Goal: Transaction & Acquisition: Obtain resource

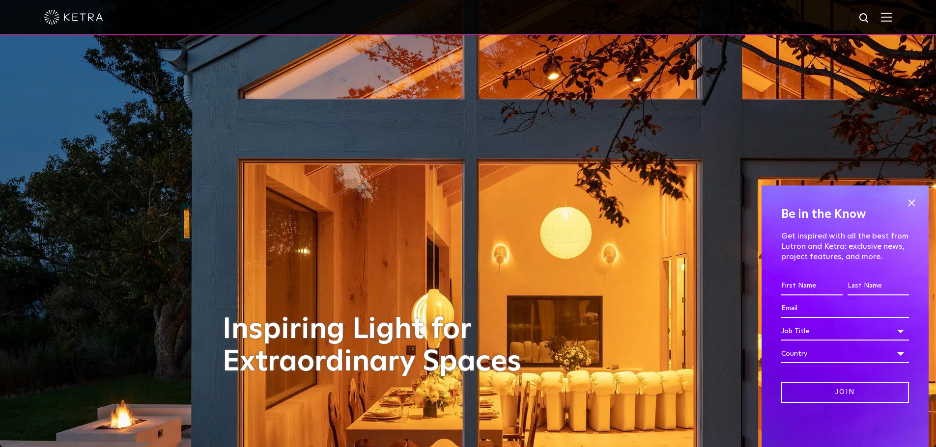
click at [891, 16] on img at bounding box center [886, 16] width 11 height 9
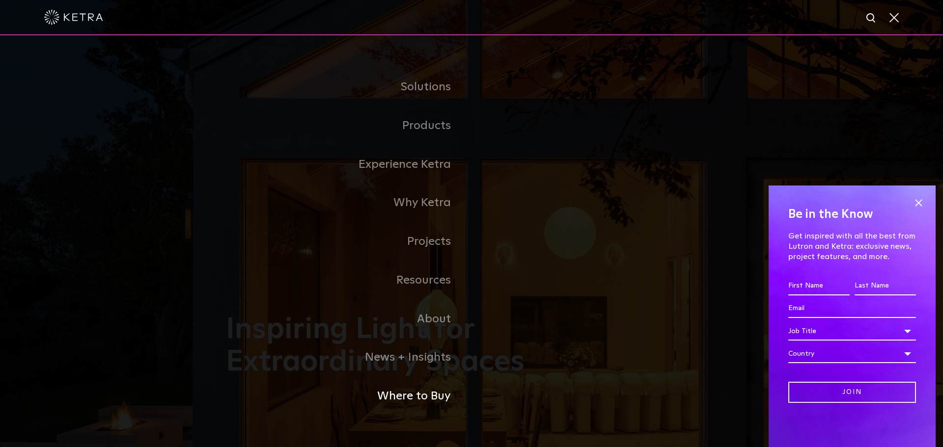
click at [408, 398] on link "Where to Buy" at bounding box center [349, 396] width 246 height 39
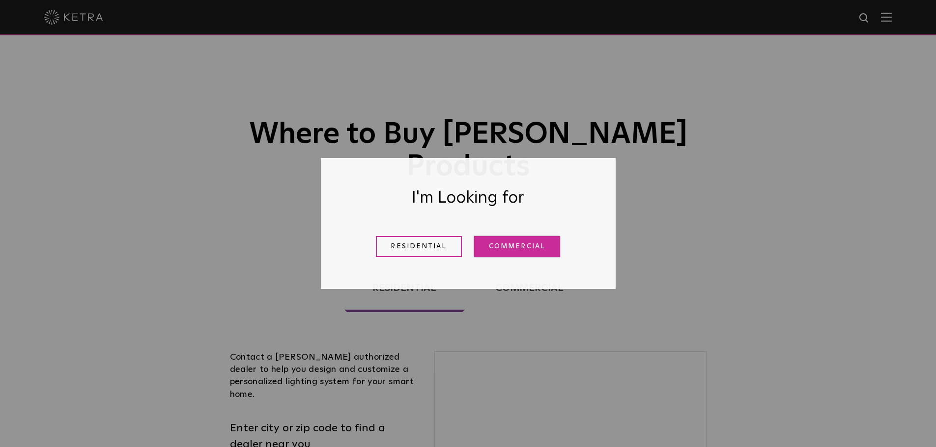
click at [519, 250] on link "Commercial" at bounding box center [517, 246] width 86 height 21
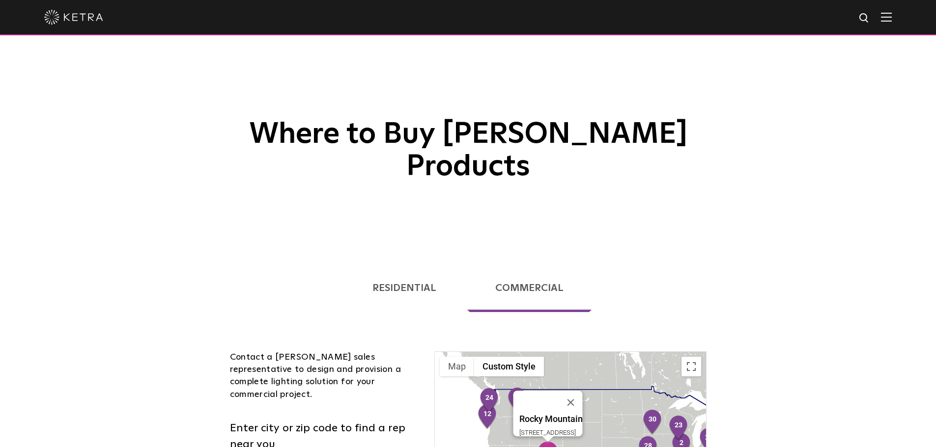
click at [546, 442] on img "37" at bounding box center [547, 455] width 21 height 27
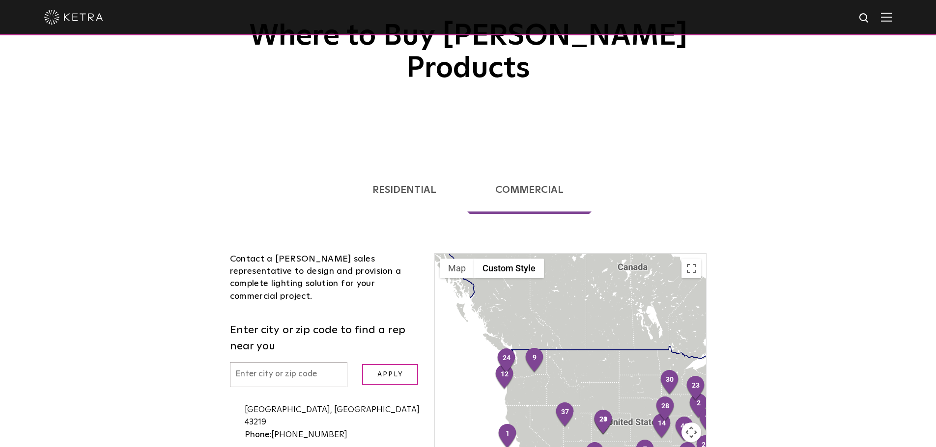
scroll to position [147, 0]
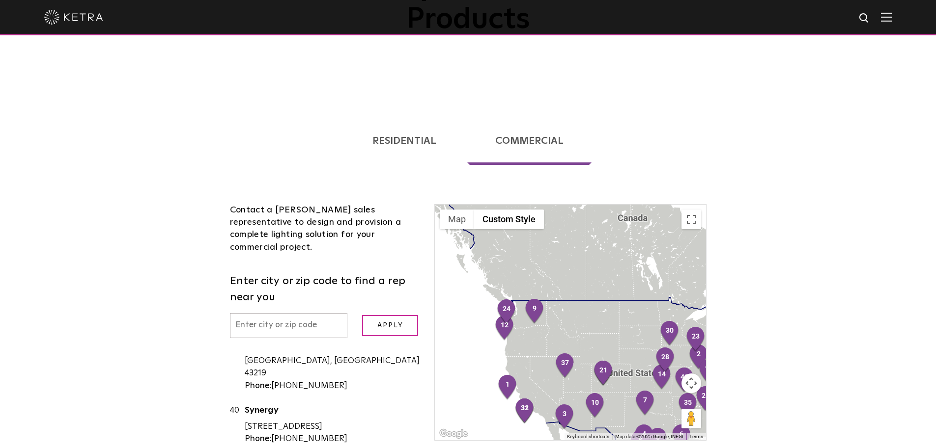
click at [576, 352] on div "To navigate, press the arrow keys." at bounding box center [570, 323] width 271 height 236
click at [568, 353] on img "37" at bounding box center [564, 366] width 21 height 27
click at [259, 246] on link "Rocky Mountain" at bounding box center [332, 239] width 175 height 12
drag, startPoint x: 241, startPoint y: 331, endPoint x: 338, endPoint y: 331, distance: 97.2
click at [338, 260] on div "37 Rocky Mountain 3780 S West Temple STE 200 Salt Lake City, UT 84115" at bounding box center [325, 246] width 190 height 28
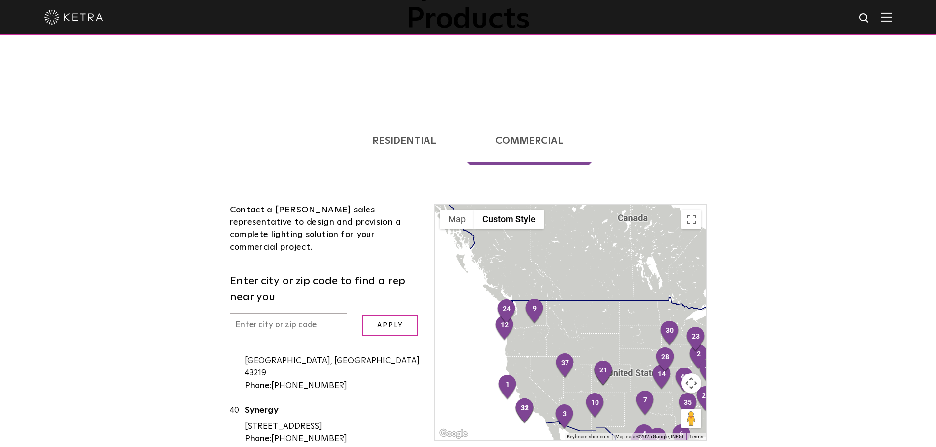
click at [152, 339] on div "Loading... Residential Commercial Contact a Ketra authorized dealer to help you…" at bounding box center [468, 342] width 936 height 484
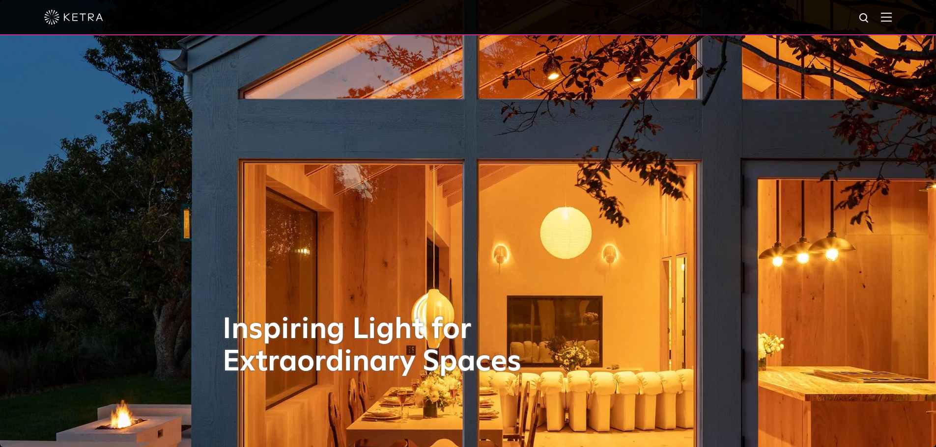
click at [891, 18] on img at bounding box center [886, 16] width 11 height 9
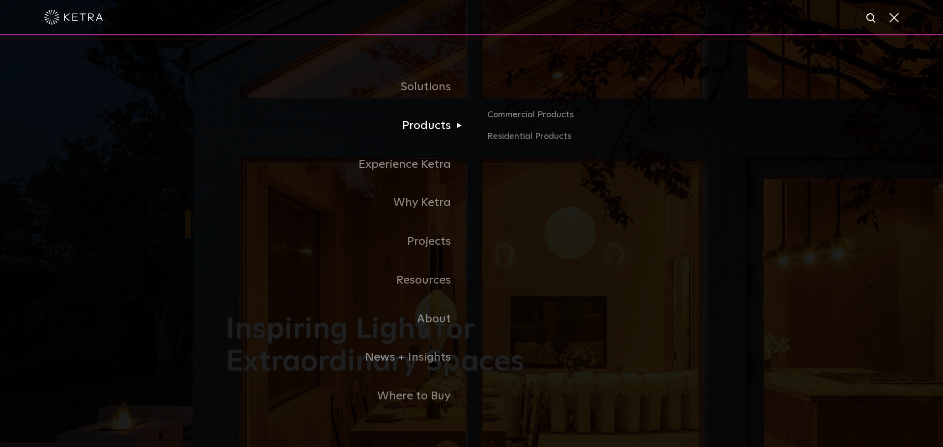
click at [427, 133] on link "Products" at bounding box center [349, 126] width 246 height 39
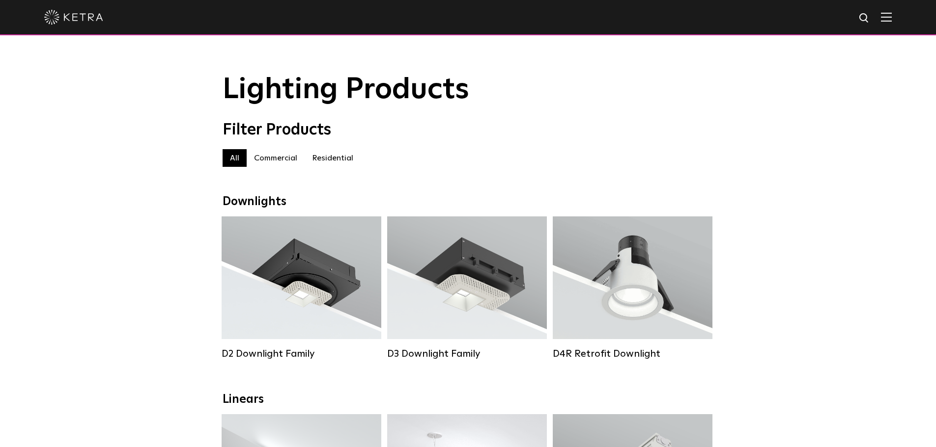
scroll to position [49, 0]
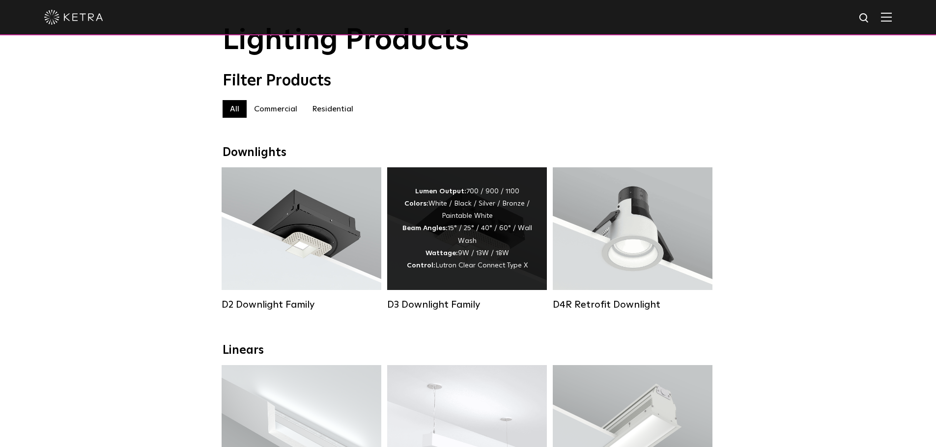
click at [454, 311] on div "D3 Downlight Family" at bounding box center [467, 305] width 160 height 12
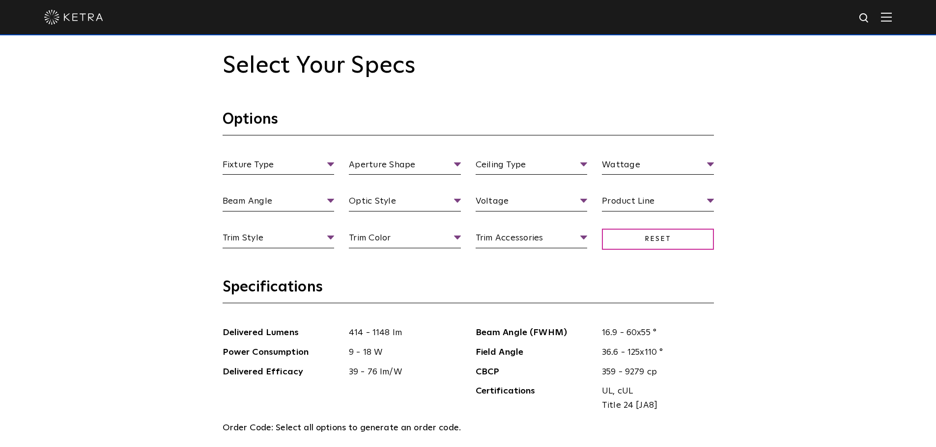
scroll to position [982, 0]
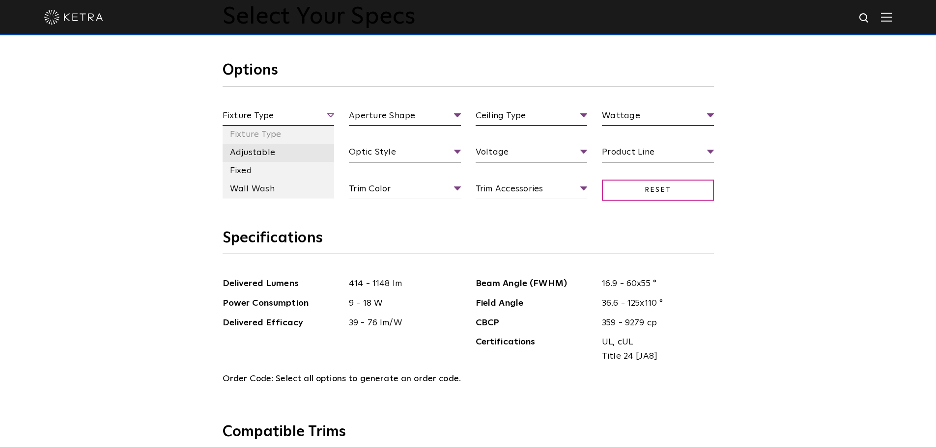
click at [269, 154] on li "Adjustable" at bounding box center [278, 153] width 112 height 18
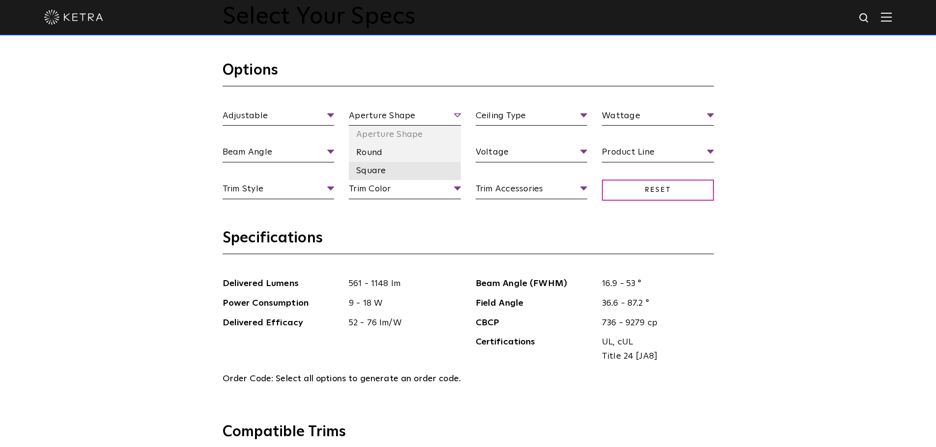
click at [363, 168] on li "Square" at bounding box center [405, 171] width 112 height 18
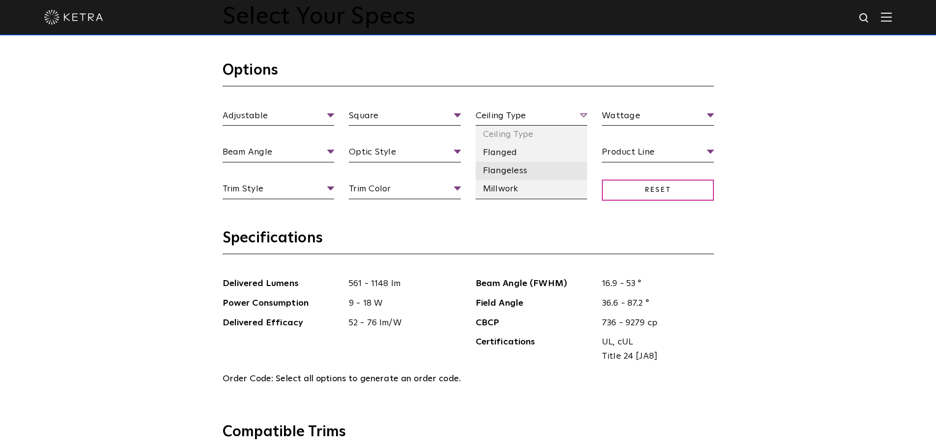
click at [508, 169] on li "Flangeless" at bounding box center [531, 171] width 112 height 18
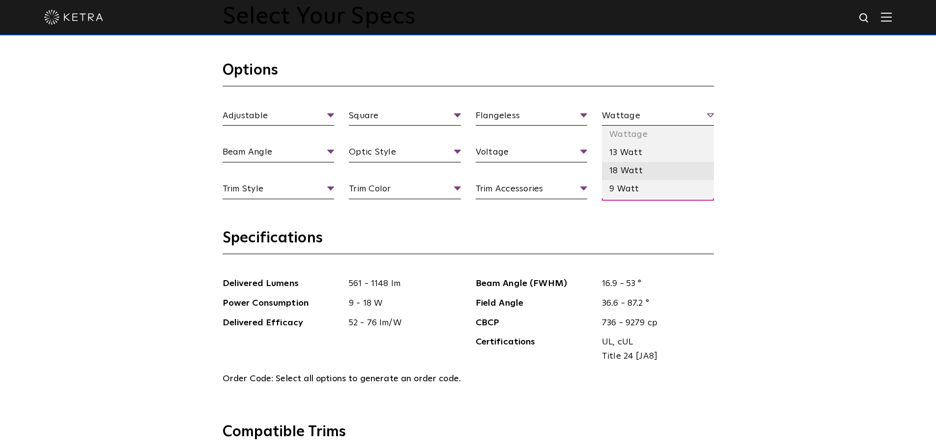
click at [618, 172] on li "18 Watt" at bounding box center [658, 171] width 112 height 18
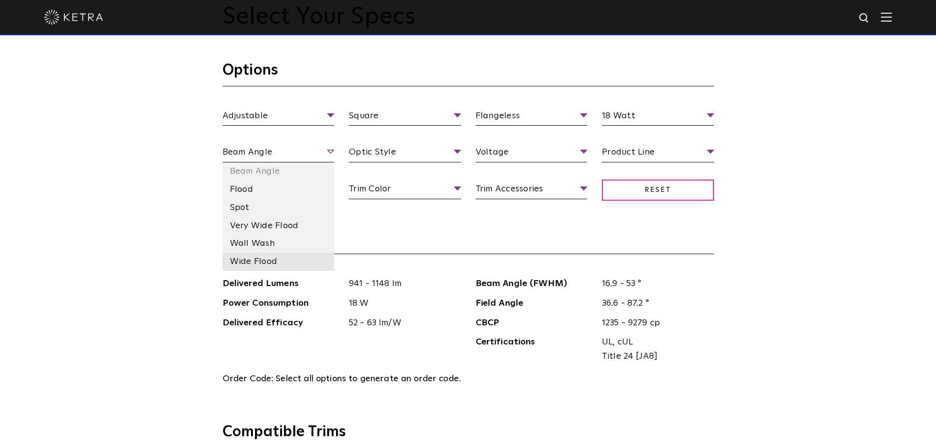
click at [279, 265] on li "Wide Flood" at bounding box center [278, 262] width 112 height 18
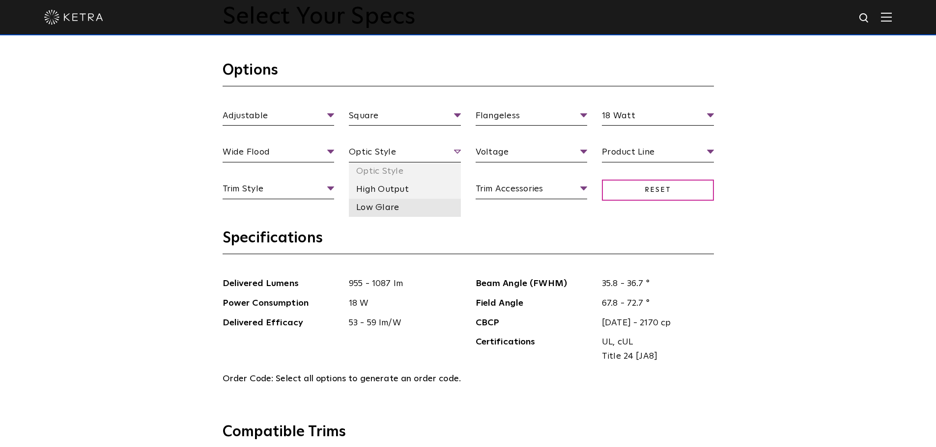
click at [393, 203] on li "Low Glare" at bounding box center [405, 208] width 112 height 18
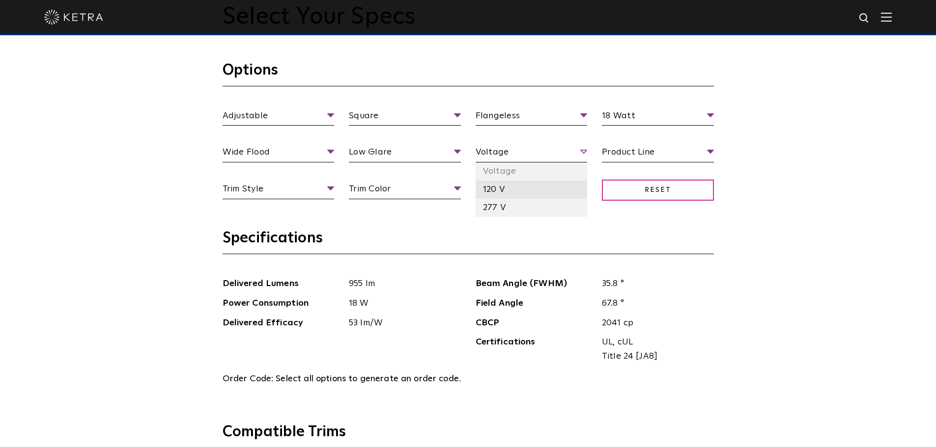
click at [504, 190] on li "120 V" at bounding box center [531, 190] width 112 height 18
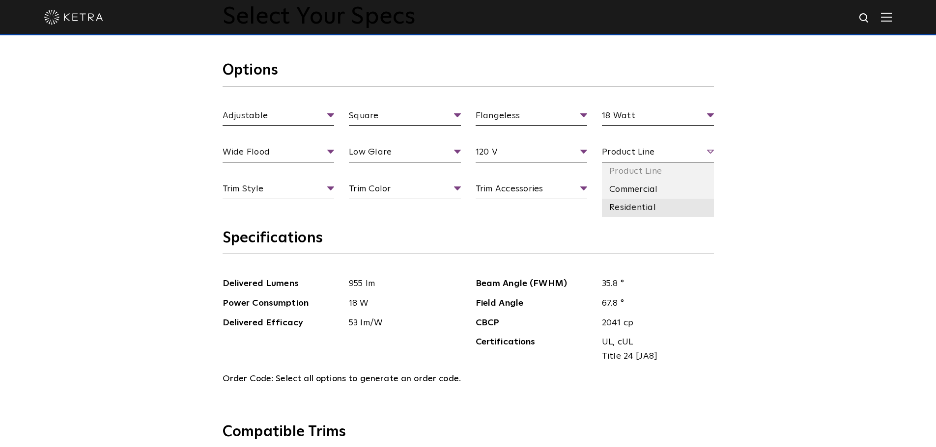
click at [640, 205] on li "Residential" at bounding box center [658, 208] width 112 height 18
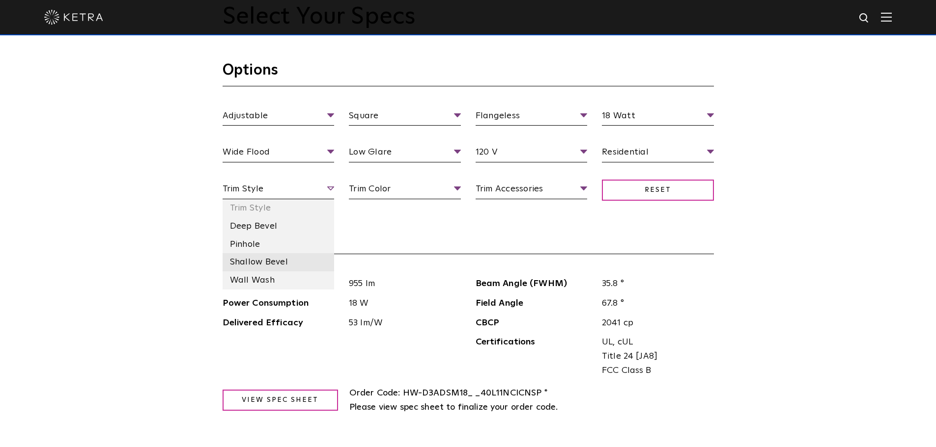
click at [254, 267] on li "Shallow Bevel" at bounding box center [278, 262] width 112 height 18
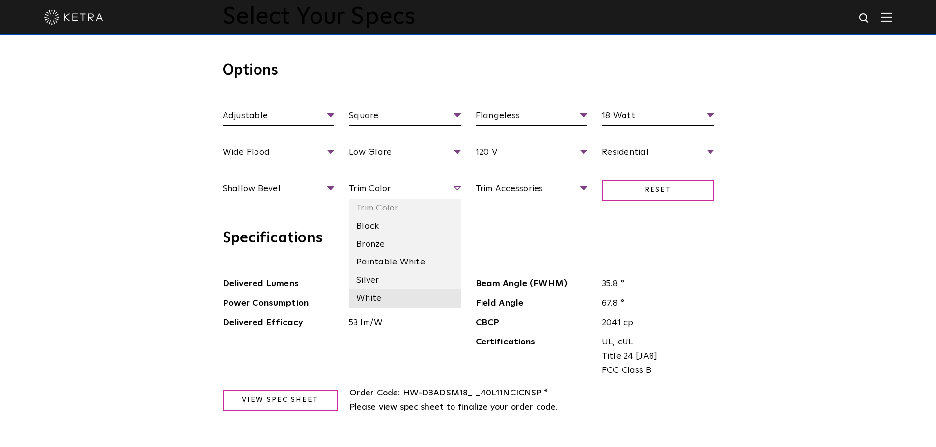
click at [406, 303] on li "White" at bounding box center [405, 299] width 112 height 18
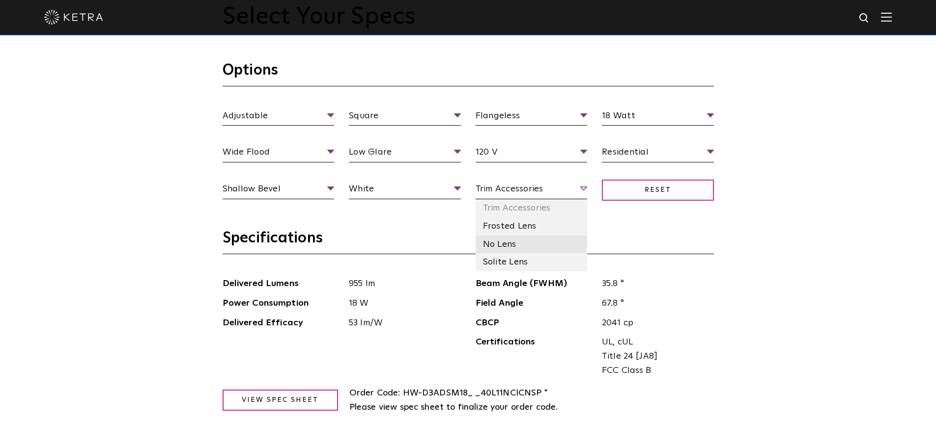
click at [507, 239] on li "No Lens" at bounding box center [531, 245] width 112 height 18
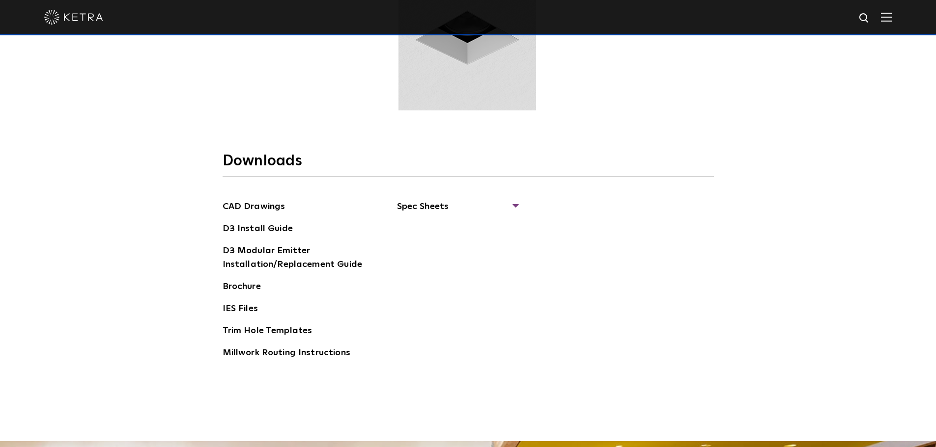
scroll to position [1572, 0]
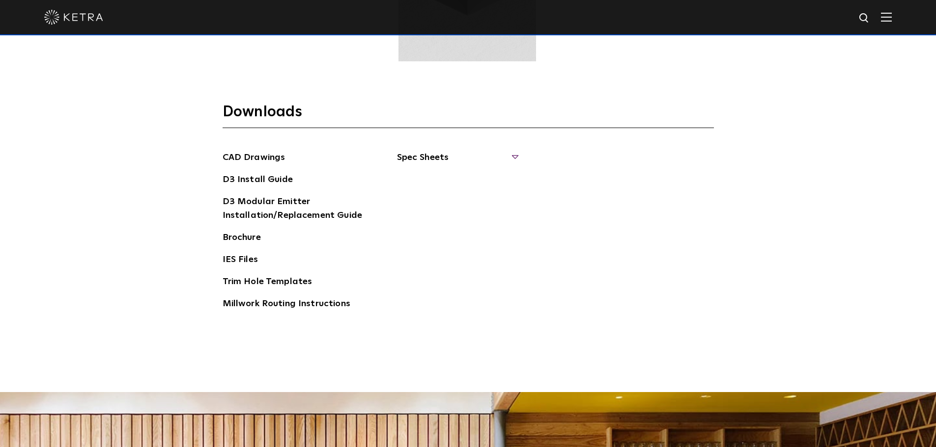
click at [437, 156] on span "Spec Sheets" at bounding box center [457, 162] width 120 height 22
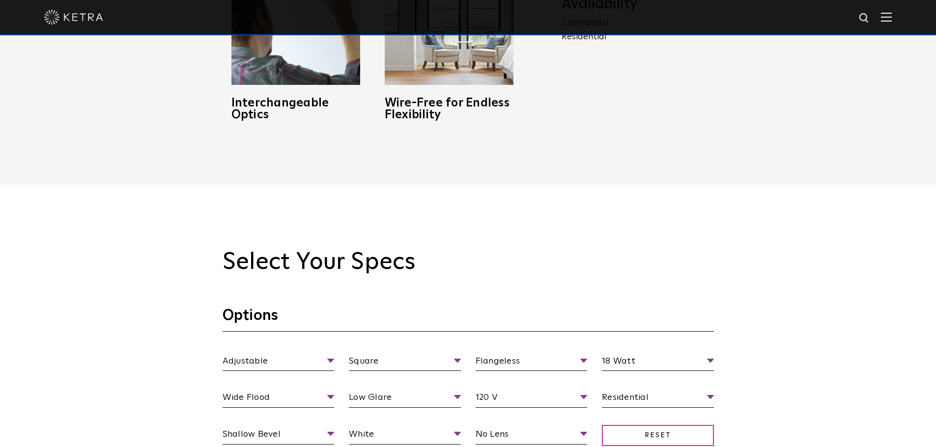
scroll to position [688, 0]
